Goal: Task Accomplishment & Management: Complete application form

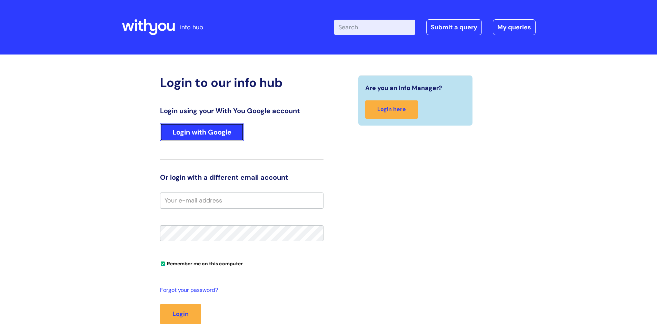
click at [212, 134] on link "Login with Google" at bounding box center [202, 132] width 84 height 18
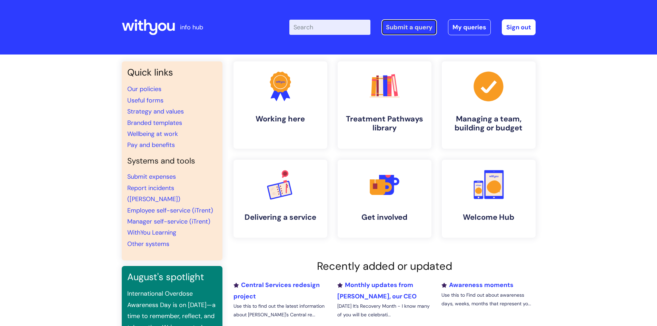
click at [402, 23] on link "Submit a query" at bounding box center [408, 27] width 55 height 16
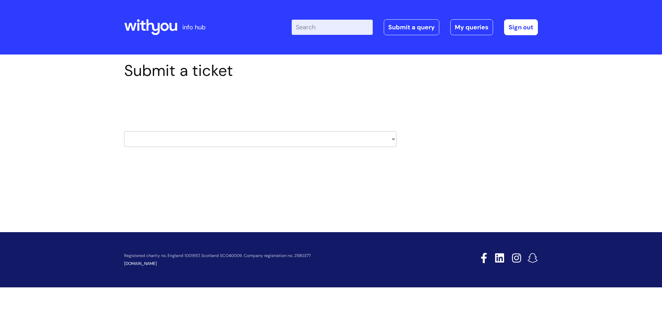
click at [390, 138] on select "HR / People IT and Support Clinical Drug Alerts Finance Accounts Data Support T…" at bounding box center [260, 139] width 272 height 16
select select "insurance"
click at [471, 119] on div "Submit a ticket Select issue type HR / People IT and Support Clinical Drug Aler…" at bounding box center [331, 114] width 424 height 107
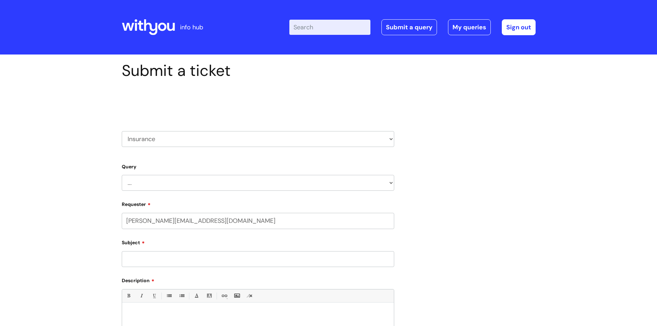
click at [322, 138] on select "HR / People IT and Support Clinical Drug Alerts Finance Accounts Data Support T…" at bounding box center [258, 139] width 272 height 16
select select "it_and_support"
click at [122, 131] on select "HR / People IT and Support Clinical Drug Alerts Finance Accounts Data Support T…" at bounding box center [258, 139] width 272 height 16
drag, startPoint x: 252, startPoint y: 189, endPoint x: 244, endPoint y: 184, distance: 9.0
click at [244, 184] on select "... Mobile Phone Reset & MFA Accounts, Starters and Leavers IT Hardware issue I…" at bounding box center [258, 183] width 272 height 16
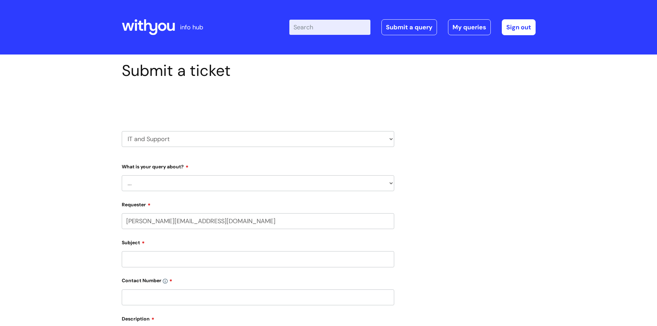
select select "Mobile Phone Reset & MFA"
click at [122, 175] on select "... Mobile Phone Reset & MFA Accounts, Starters and Leavers IT Hardware issue I…" at bounding box center [258, 183] width 272 height 16
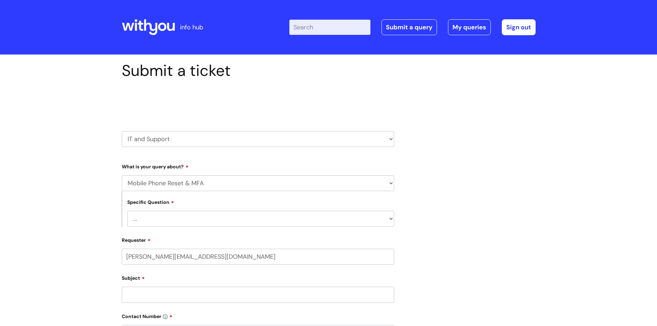
click at [220, 221] on select "... Support with Mobile Phone Reset & MFA" at bounding box center [260, 219] width 267 height 16
select select "Support with Mobile Phone Reset & MFA"
click at [127, 211] on select "... Support with Mobile Phone Reset & MFA" at bounding box center [260, 219] width 267 height 16
click at [223, 296] on input "Subject" at bounding box center [258, 294] width 272 height 16
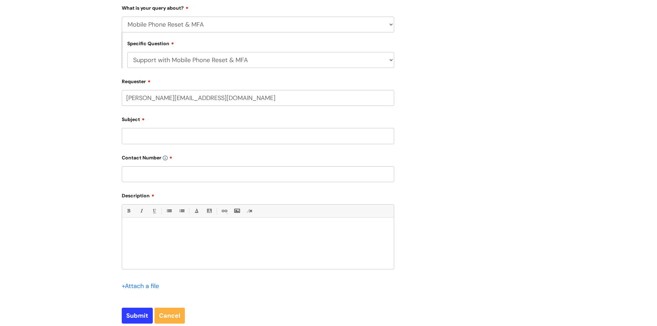
scroll to position [160, 0]
click at [220, 231] on p at bounding box center [257, 228] width 261 height 6
click at [183, 227] on p "Notification to contact you IT admin" at bounding box center [257, 228] width 261 height 6
click at [222, 231] on div "Notification to contact your IT admin" at bounding box center [258, 244] width 272 height 48
click at [213, 231] on div "Notification to contact your IT admin" at bounding box center [258, 244] width 272 height 48
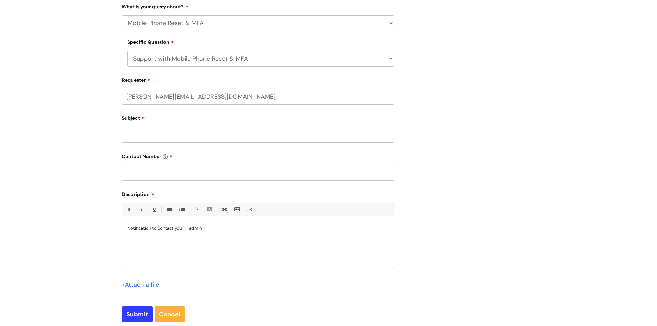
click at [152, 226] on p "Notification to contact your IT admin" at bounding box center [257, 228] width 261 height 6
click at [204, 140] on input "Subject" at bounding box center [258, 134] width 272 height 16
drag, startPoint x: 204, startPoint y: 140, endPoint x: 154, endPoint y: 261, distance: 131.2
click at [154, 261] on div "Notification on my phone to contact your IT admin" at bounding box center [258, 244] width 272 height 48
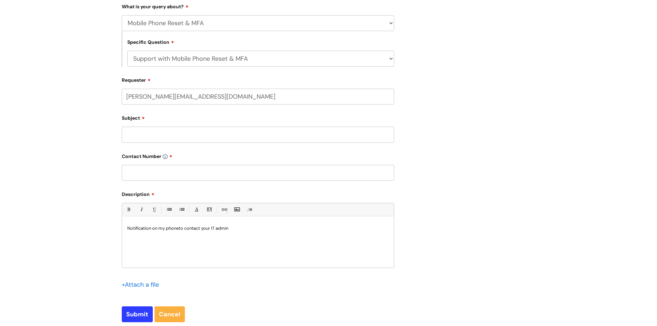
click at [253, 230] on p "Notification on my phone to contact your IT admin" at bounding box center [257, 228] width 261 height 6
click at [181, 138] on input "Subject" at bounding box center [258, 134] width 272 height 16
type input "Phone not"
click at [257, 230] on p "Notification on my phone to contact your IT admin" at bounding box center [257, 228] width 261 height 6
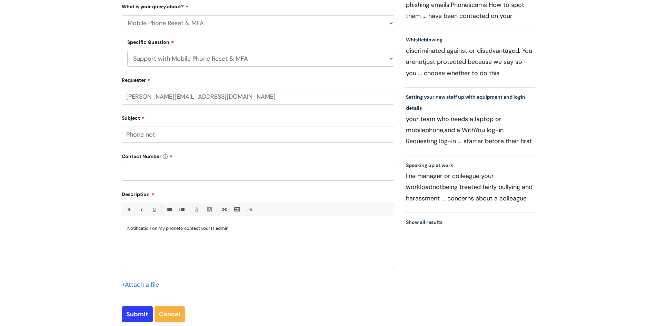
click at [215, 227] on p "Notification on my phone to contact your IT admin" at bounding box center [257, 228] width 261 height 6
click at [213, 227] on p "Notification on my phone to contact your IT admin" at bounding box center [257, 228] width 261 height 6
click at [224, 228] on p "Notification on my phone to contact IT admin" at bounding box center [257, 228] width 261 height 6
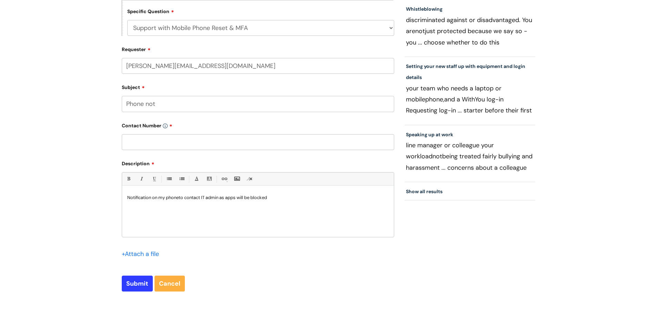
scroll to position [188, 0]
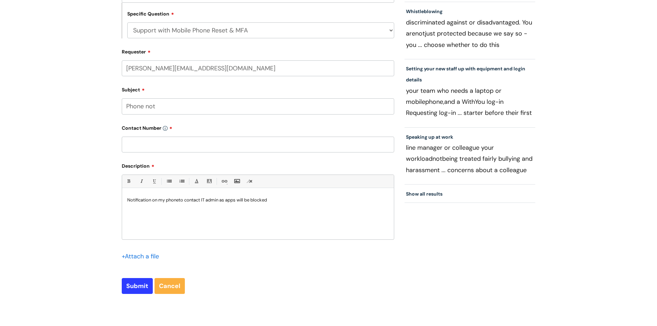
click at [230, 149] on input "text" at bounding box center [258, 144] width 272 height 16
drag, startPoint x: 186, startPoint y: 147, endPoint x: 108, endPoint y: 145, distance: 78.2
click at [108, 145] on div "Submit a ticket Select issue type HR / People IT and Support Clinical Drug Aler…" at bounding box center [328, 99] width 657 height 467
type input "07775363394"
click at [215, 106] on input "Phone not" at bounding box center [258, 106] width 272 height 16
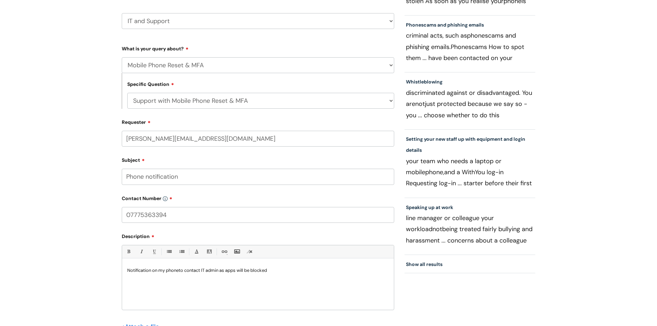
scroll to position [117, 0]
type input "Phone notification"
drag, startPoint x: 650, startPoint y: 69, endPoint x: 652, endPoint y: 57, distance: 12.5
click at [652, 57] on div "Submit a ticket Select issue type HR / People IT and Support Clinical Drug Aler…" at bounding box center [328, 170] width 657 height 467
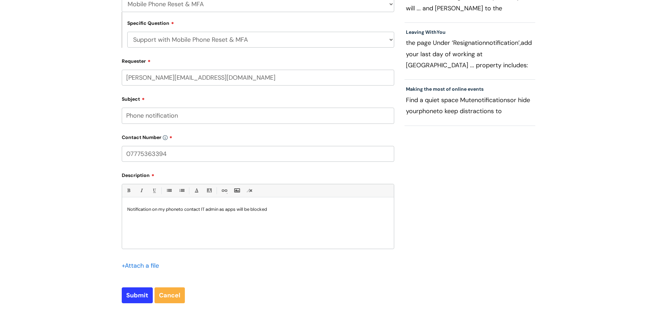
scroll to position [183, 0]
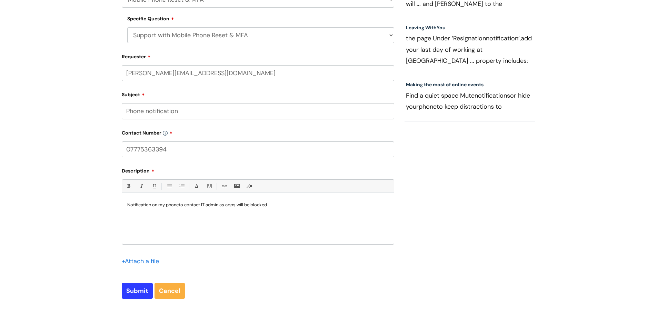
click at [301, 207] on p "Notification on my phone to contact IT admin as apps will be blocked" at bounding box center [257, 205] width 261 height 6
click at [139, 292] on input "Submit" at bounding box center [137, 291] width 31 height 16
type input "Please Wait..."
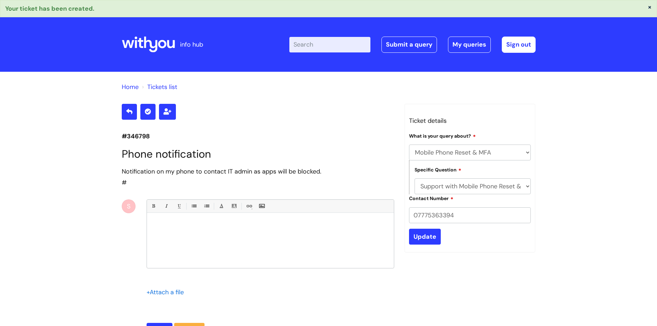
select select "Mobile Phone Reset & MFA"
select select "Support with Mobile Phone Reset & MFA"
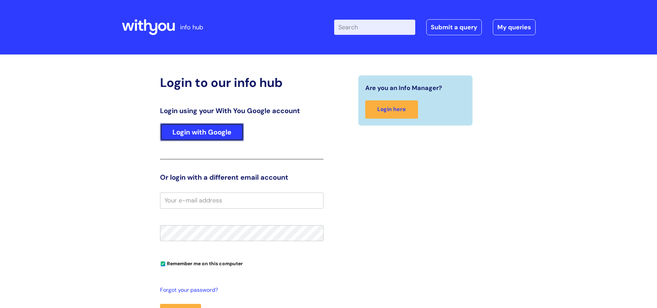
click at [205, 132] on link "Login with Google" at bounding box center [202, 132] width 84 height 18
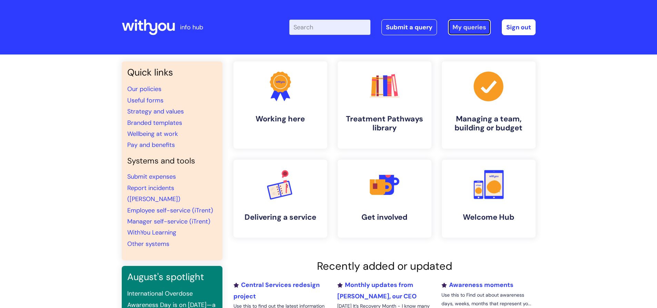
click at [466, 31] on link "My queries" at bounding box center [469, 27] width 43 height 16
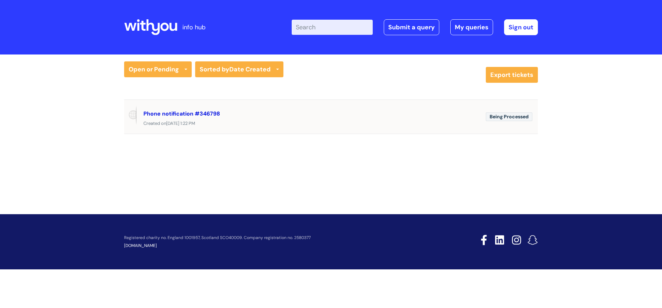
click at [164, 111] on link "Phone notification #346798" at bounding box center [181, 113] width 77 height 7
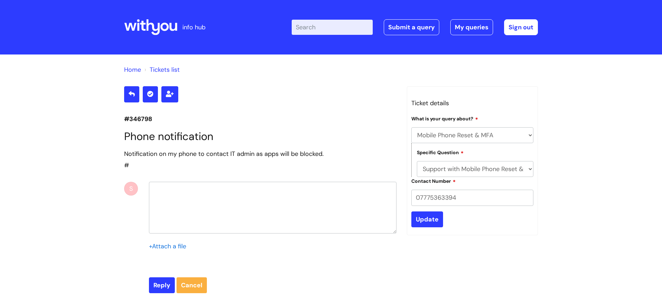
select select "Mobile Phone Reset & MFA"
select select "Support with Mobile Phone Reset & MFA"
